Goal: Task Accomplishment & Management: Complete application form

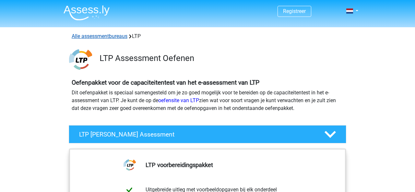
click at [111, 35] on link "Alle assessmentbureaus" at bounding box center [100, 36] width 56 height 6
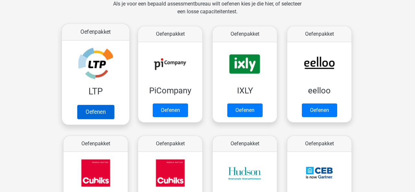
scroll to position [103, 0]
click at [100, 107] on link "Oefenen" at bounding box center [95, 112] width 37 height 14
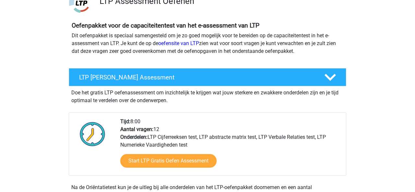
scroll to position [60, 0]
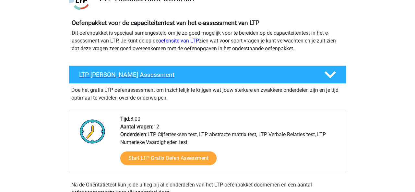
click at [138, 77] on h4 "LTP [PERSON_NAME] Assessment" at bounding box center [196, 74] width 235 height 7
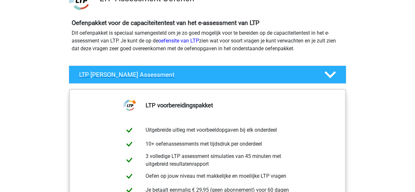
click at [138, 77] on h4 "LTP [PERSON_NAME] Assessment" at bounding box center [196, 74] width 235 height 7
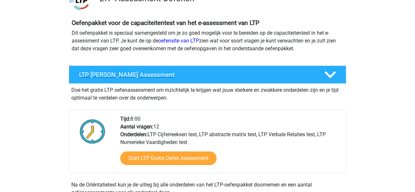
click at [138, 77] on h4 "LTP [PERSON_NAME] Assessment" at bounding box center [196, 74] width 235 height 7
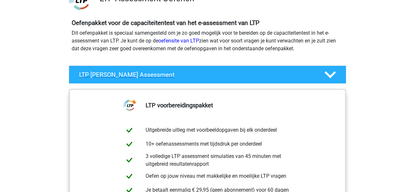
click at [138, 77] on h4 "LTP [PERSON_NAME] Assessment" at bounding box center [196, 74] width 235 height 7
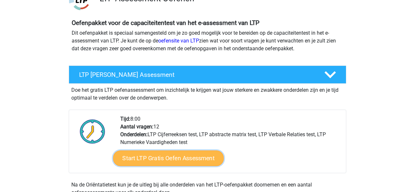
click at [158, 159] on link "Start LTP Gratis Oefen Assessment" at bounding box center [168, 158] width 111 height 16
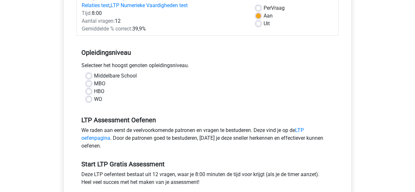
scroll to position [106, 0]
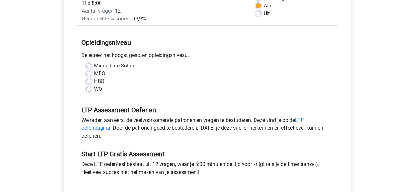
click at [93, 88] on div "WO" at bounding box center [207, 89] width 242 height 8
click at [94, 88] on label "WO" at bounding box center [98, 89] width 8 height 8
click at [90, 88] on input "WO" at bounding box center [88, 88] width 5 height 6
radio input "true"
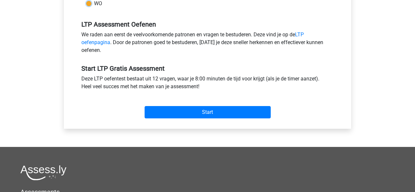
scroll to position [193, 0]
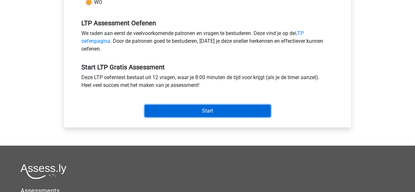
click at [175, 112] on input "Start" at bounding box center [207, 111] width 126 height 12
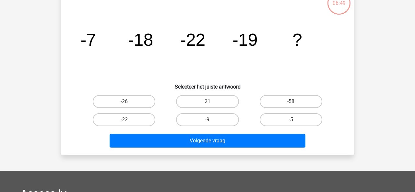
scroll to position [43, 0]
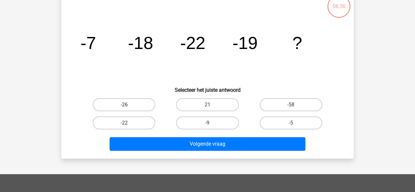
click at [130, 104] on label "-26" at bounding box center [124, 104] width 63 height 13
click at [128, 105] on input "-26" at bounding box center [126, 107] width 4 height 4
radio input "true"
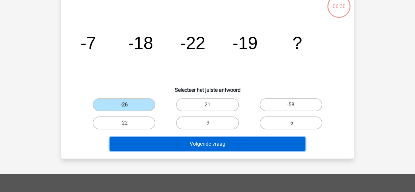
click at [191, 140] on button "Volgende vraag" at bounding box center [207, 144] width 196 height 14
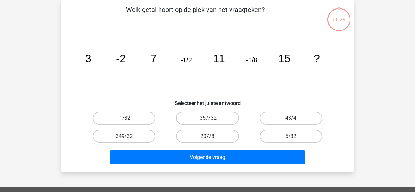
scroll to position [30, 0]
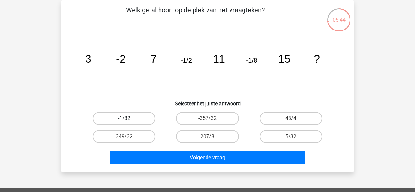
click at [138, 118] on label "-1/32" at bounding box center [124, 118] width 63 height 13
click at [128, 118] on input "-1/32" at bounding box center [126, 120] width 4 height 4
radio input "true"
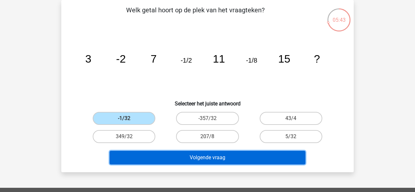
click at [209, 159] on button "Volgende vraag" at bounding box center [207, 158] width 196 height 14
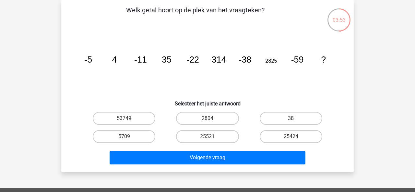
click at [285, 136] on label "25424" at bounding box center [290, 136] width 63 height 13
click at [291, 136] on input "25424" at bounding box center [293, 138] width 4 height 4
radio input "true"
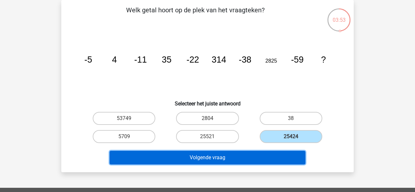
click at [234, 157] on button "Volgende vraag" at bounding box center [207, 158] width 196 height 14
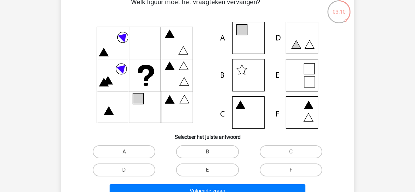
scroll to position [31, 0]
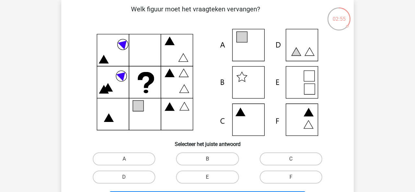
click at [299, 83] on icon at bounding box center [207, 82] width 261 height 107
click at [213, 176] on label "E" at bounding box center [207, 176] width 63 height 13
click at [212, 177] on input "E" at bounding box center [209, 179] width 4 height 4
radio input "true"
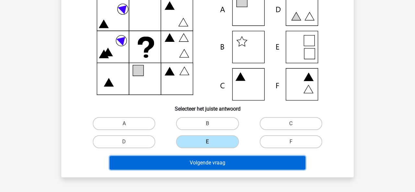
click at [233, 160] on button "Volgende vraag" at bounding box center [207, 163] width 196 height 14
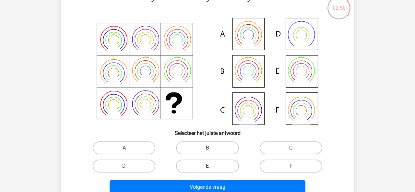
scroll to position [42, 0]
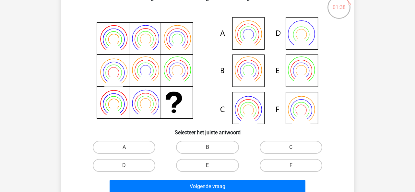
click at [256, 61] on icon at bounding box center [207, 70] width 261 height 107
click at [201, 144] on label "B" at bounding box center [207, 147] width 63 height 13
click at [207, 147] on input "B" at bounding box center [209, 149] width 4 height 4
radio input "true"
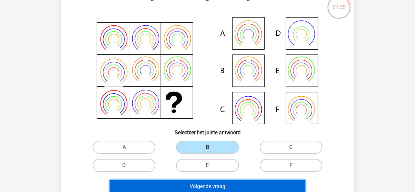
click at [205, 188] on button "Volgende vraag" at bounding box center [207, 186] width 196 height 14
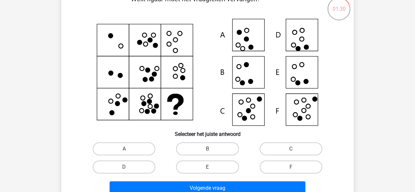
scroll to position [52, 0]
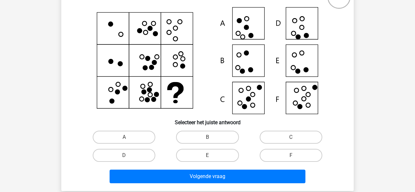
click at [210, 84] on icon at bounding box center [207, 60] width 261 height 107
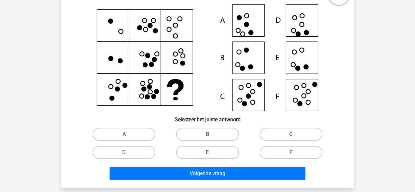
scroll to position [54, 0]
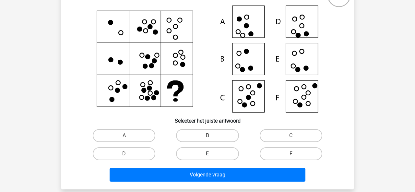
click at [216, 152] on label "E" at bounding box center [207, 153] width 63 height 13
click at [212, 154] on input "E" at bounding box center [209, 156] width 4 height 4
radio input "true"
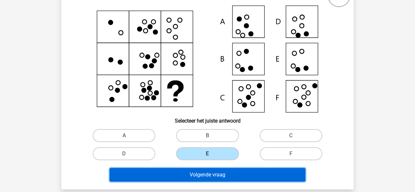
click at [212, 173] on button "Volgende vraag" at bounding box center [207, 175] width 196 height 14
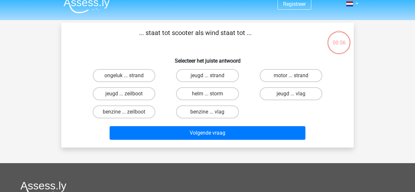
scroll to position [0, 0]
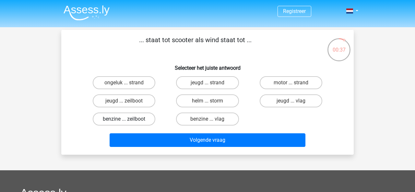
click at [128, 118] on label "benzine ... zeilboot" at bounding box center [124, 118] width 63 height 13
click at [128, 119] on input "benzine ... zeilboot" at bounding box center [126, 121] width 4 height 4
radio input "true"
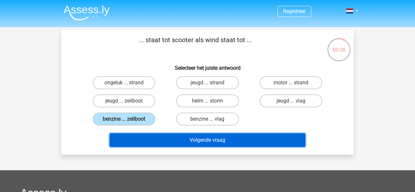
click at [226, 139] on button "Volgende vraag" at bounding box center [207, 140] width 196 height 14
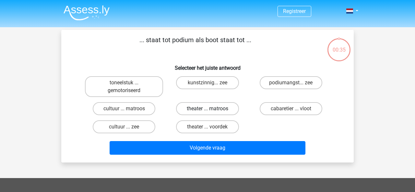
scroll to position [30, 0]
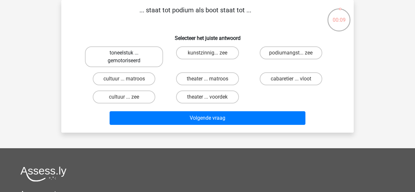
click at [132, 57] on label "toneelstuk ... gemotoriseerd" at bounding box center [124, 56] width 78 height 21
click at [128, 57] on input "toneelstuk ... gemotoriseerd" at bounding box center [126, 55] width 4 height 4
radio input "true"
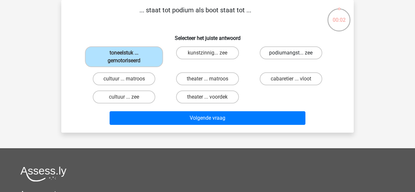
click at [277, 55] on label "podiumangst... zee" at bounding box center [290, 52] width 63 height 13
click at [291, 55] on input "podiumangst... zee" at bounding box center [293, 55] width 4 height 4
radio input "true"
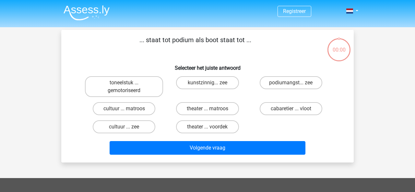
scroll to position [30, 0]
